Goal: Transaction & Acquisition: Purchase product/service

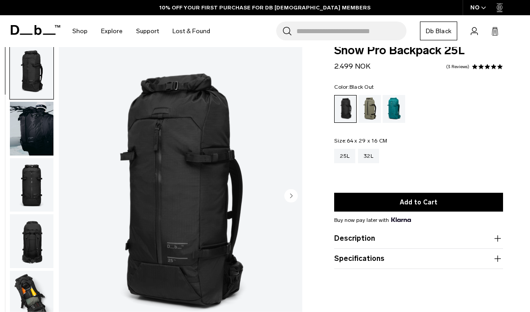
click at [369, 156] on div "32L" at bounding box center [368, 156] width 21 height 14
